Goal: Task Accomplishment & Management: Use online tool/utility

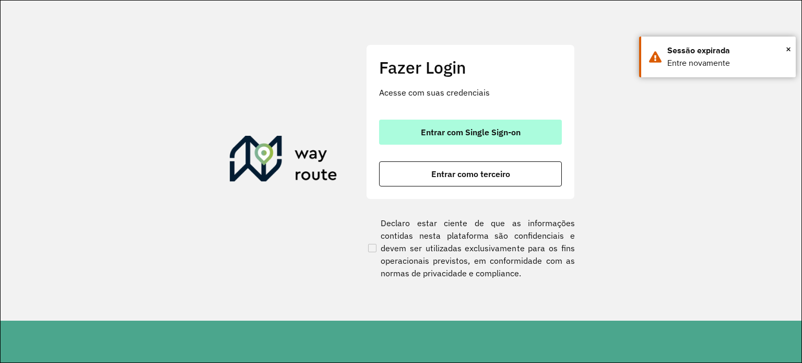
click at [458, 129] on span "Entrar com Single Sign-on" at bounding box center [471, 132] width 100 height 8
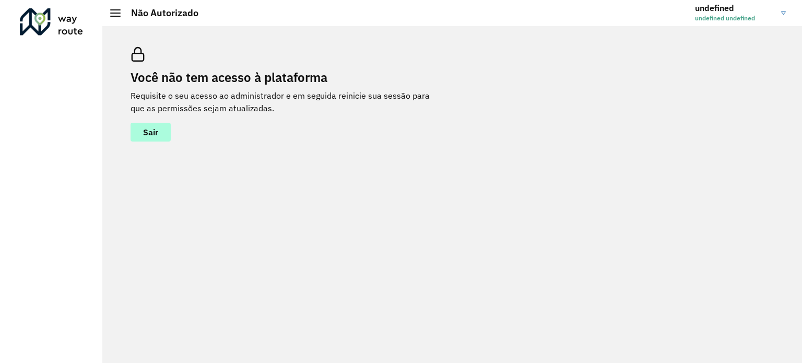
click at [152, 135] on span "Sair" at bounding box center [150, 132] width 15 height 8
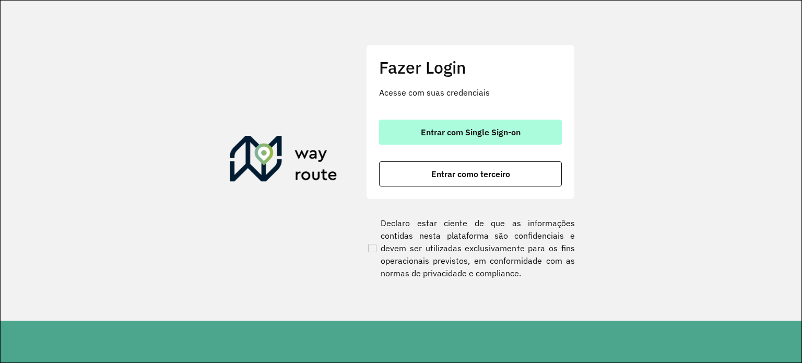
click at [511, 132] on span "Entrar com Single Sign-on" at bounding box center [471, 132] width 100 height 8
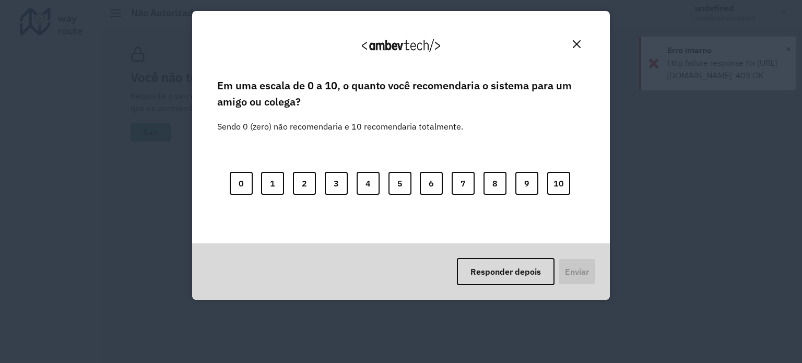
click at [572, 42] on img "Close" at bounding box center [576, 44] width 8 height 8
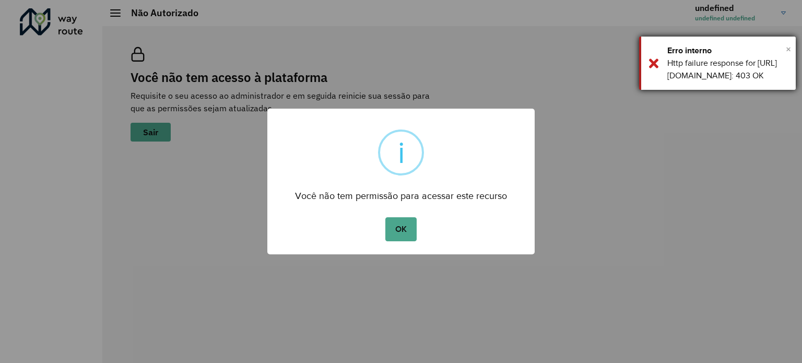
drag, startPoint x: 790, startPoint y: 47, endPoint x: 777, endPoint y: 52, distance: 13.9
click at [788, 47] on span "×" at bounding box center [787, 49] width 5 height 16
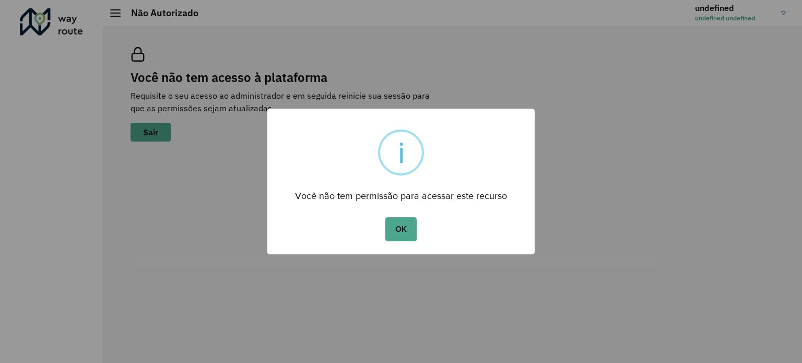
drag, startPoint x: 385, startPoint y: 229, endPoint x: 433, endPoint y: 212, distance: 51.3
click at [388, 229] on button "OK" at bounding box center [400, 229] width 31 height 24
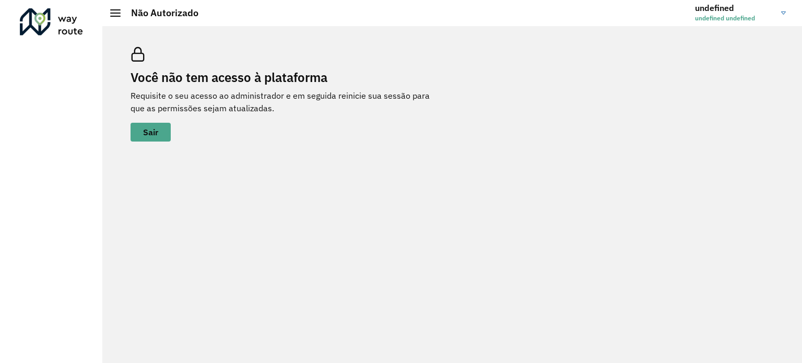
click at [774, 14] on link "undefined undefined undefined" at bounding box center [744, 12] width 99 height 27
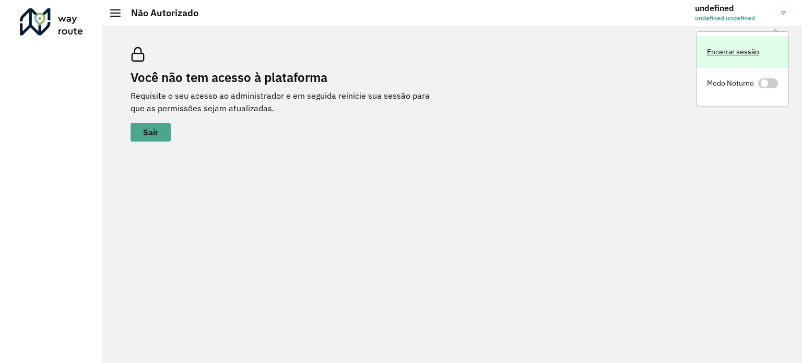
click at [749, 54] on link "Encerrar sessão" at bounding box center [742, 52] width 92 height 32
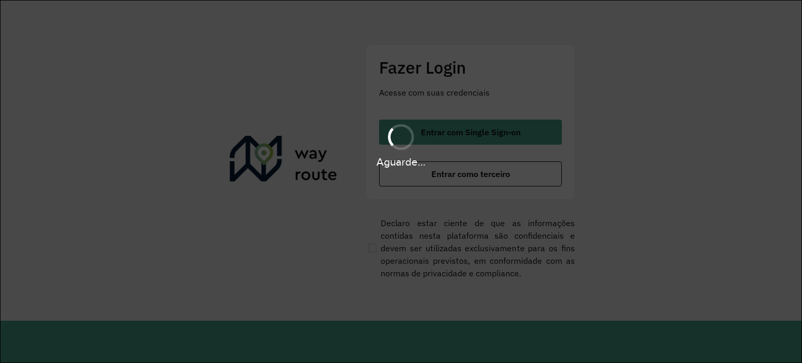
click at [478, 133] on div "Aguarde..." at bounding box center [401, 145] width 802 height 50
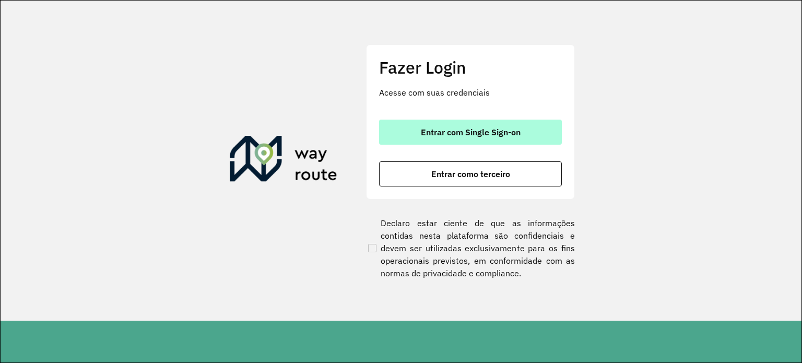
click at [476, 125] on button "Entrar com Single Sign-on" at bounding box center [470, 132] width 183 height 25
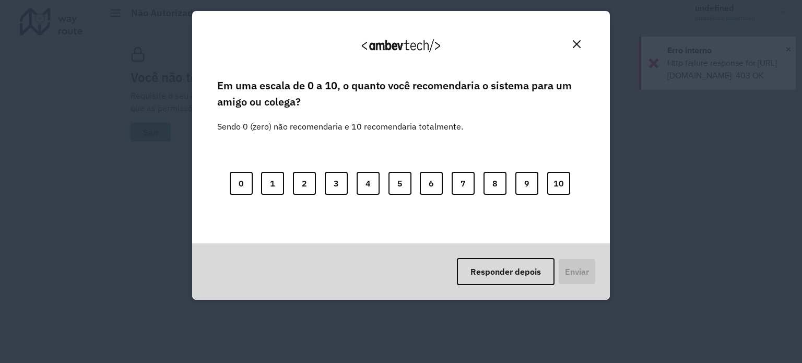
click at [576, 41] on img "Close" at bounding box center [576, 44] width 8 height 8
